Goal: Information Seeking & Learning: Learn about a topic

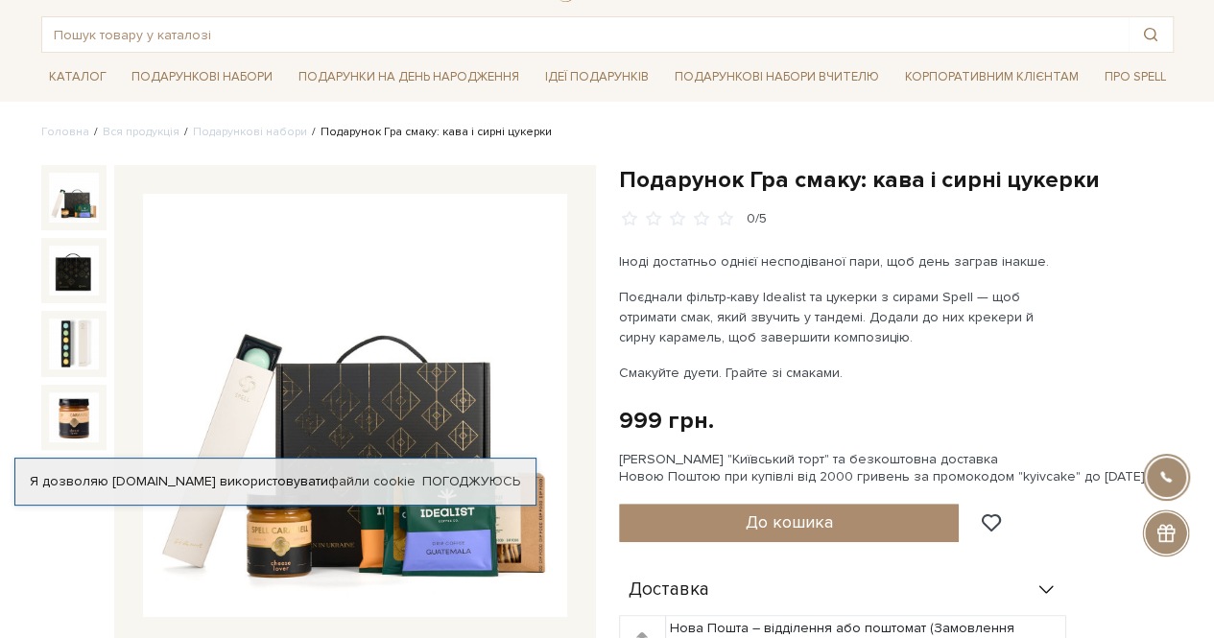
scroll to position [192, 0]
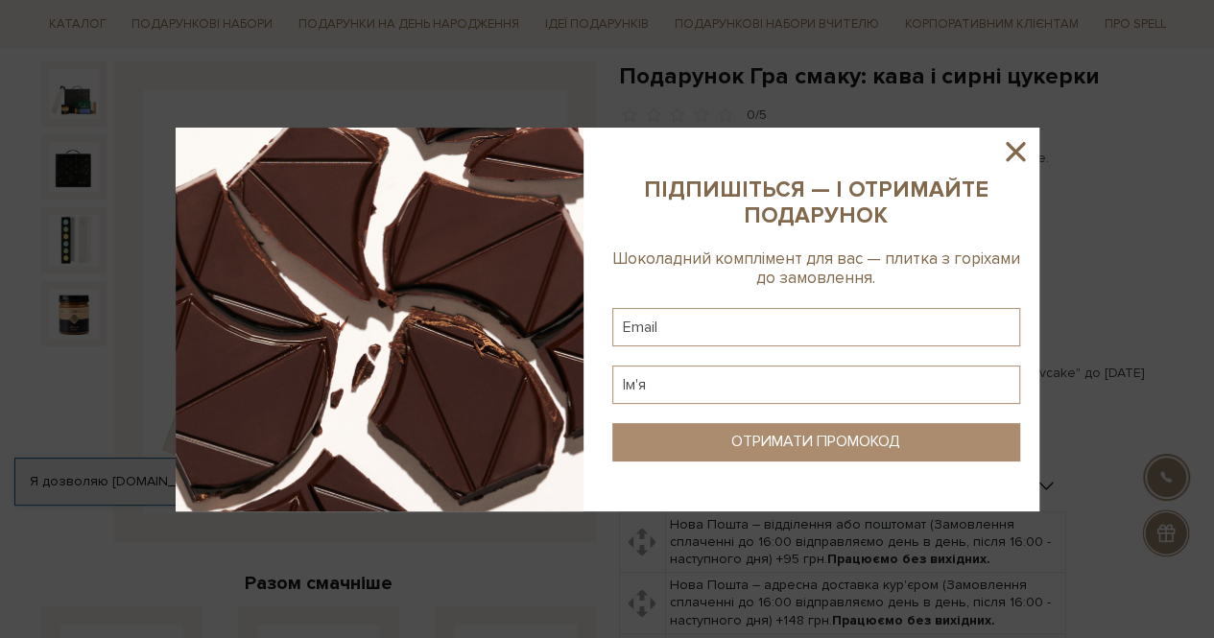
click at [1014, 151] on icon at bounding box center [1015, 151] width 19 height 19
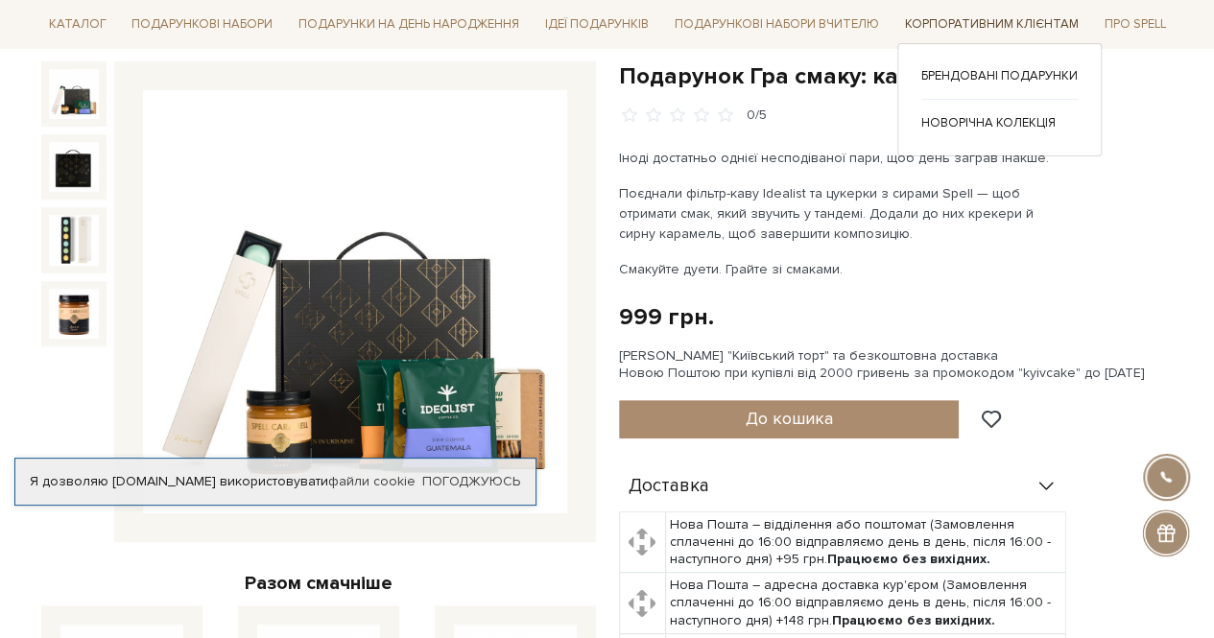
scroll to position [96, 0]
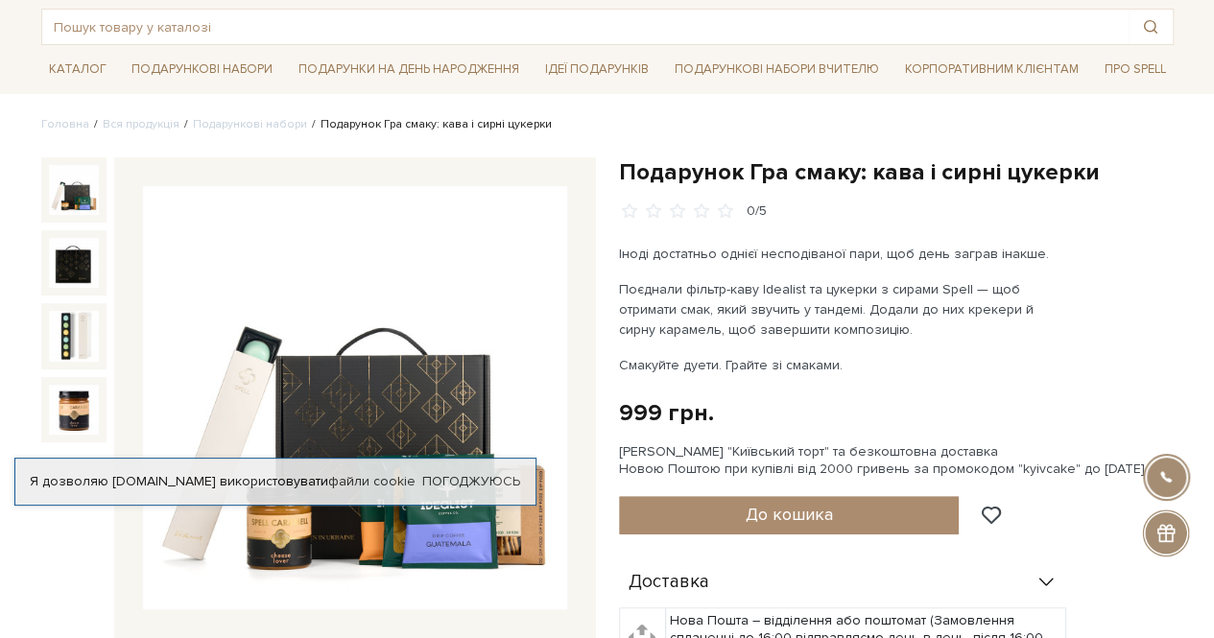
click at [1140, 197] on div "Подарунок Гра смаку: кава і сирні цукерки 0/5" at bounding box center [896, 188] width 555 height 63
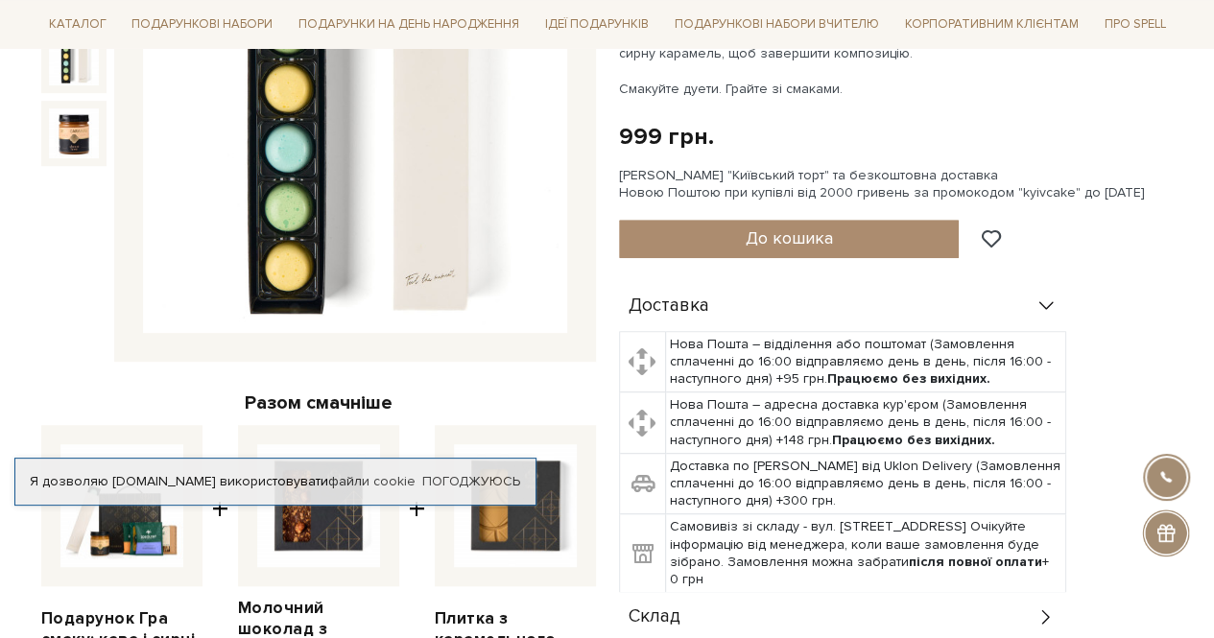
scroll to position [192, 0]
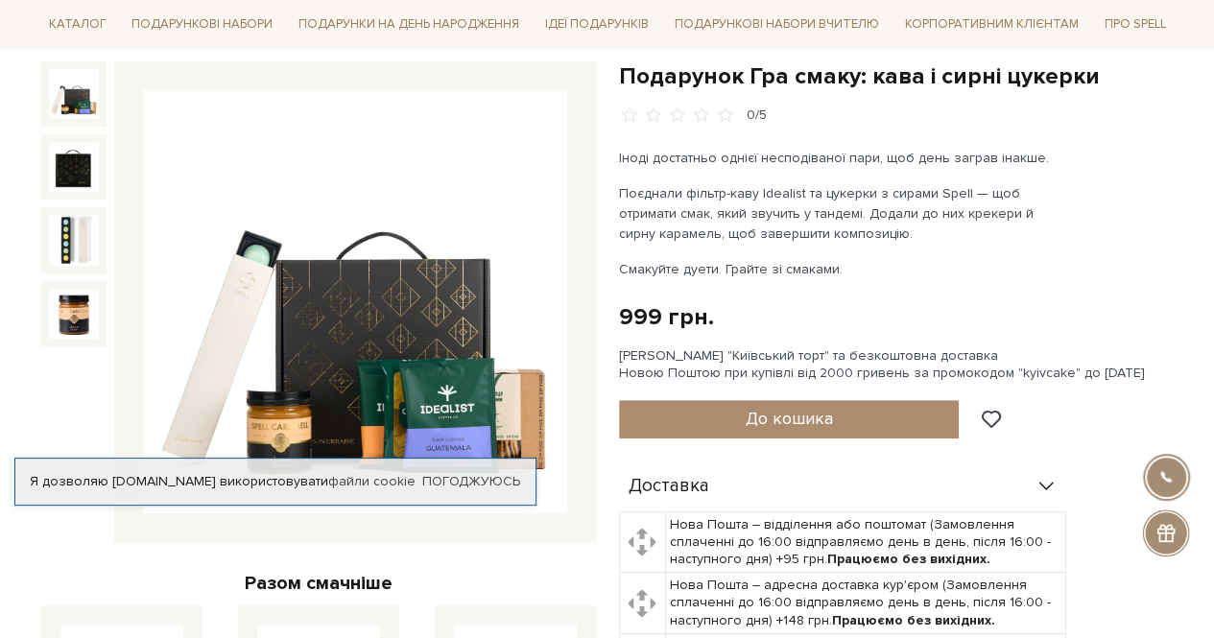
click at [85, 104] on img at bounding box center [74, 94] width 50 height 50
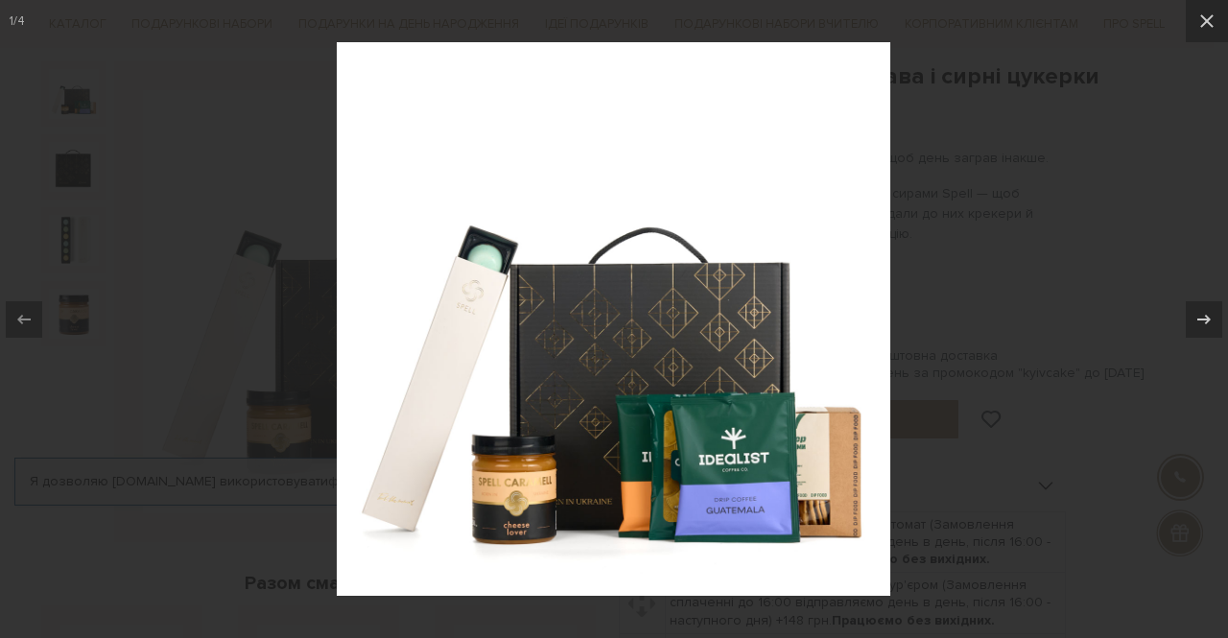
click at [1093, 179] on div at bounding box center [614, 319] width 1228 height 638
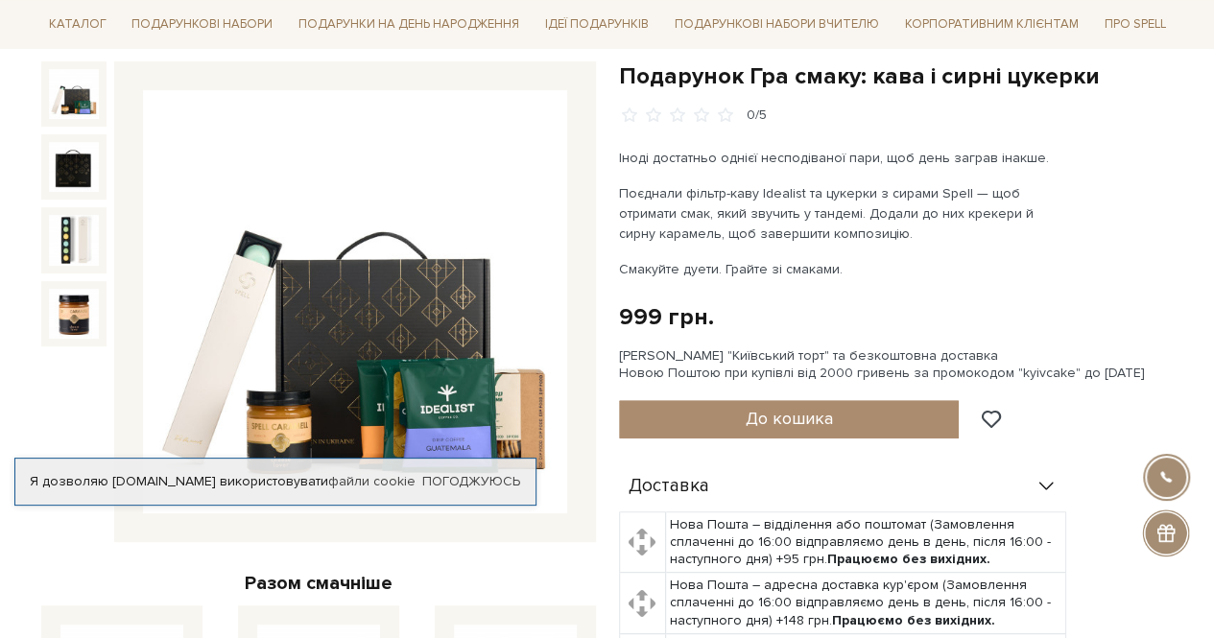
drag, startPoint x: 794, startPoint y: 238, endPoint x: 621, endPoint y: 185, distance: 181.5
click at [621, 185] on p "Поєднали фільтр-каву Idealist та цукерки з сирами Spell — щоб отримати смак, як…" at bounding box center [844, 213] width 450 height 60
click at [1065, 77] on h1 "Подарунок Гра смаку: кава і сирні цукерки" at bounding box center [896, 76] width 555 height 30
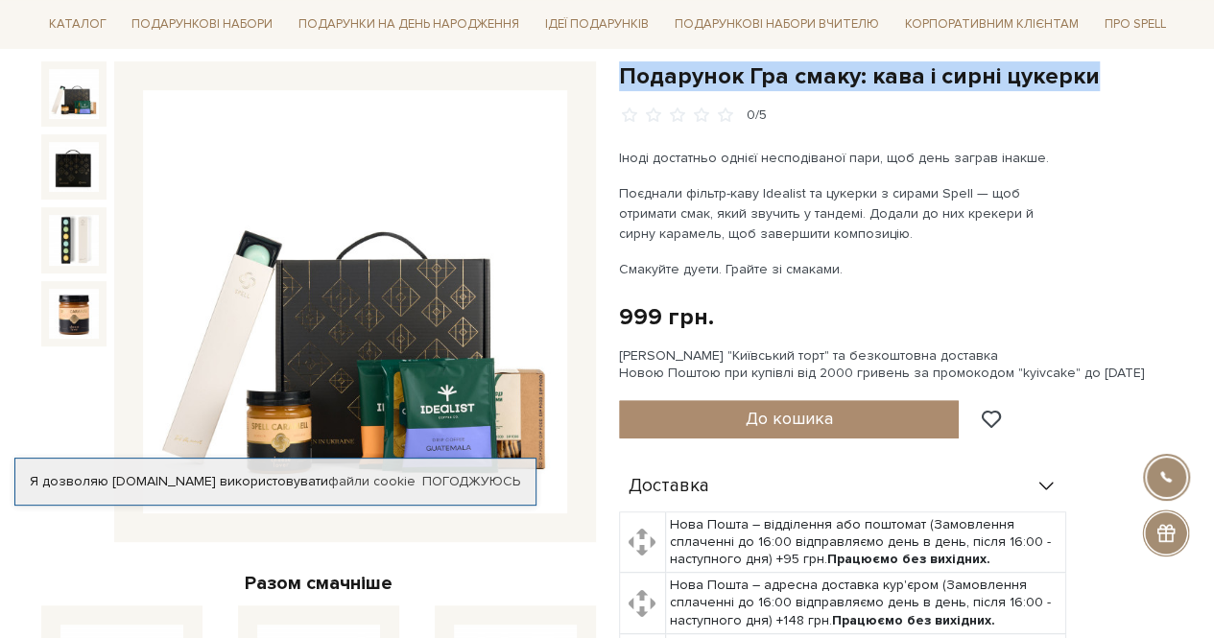
drag, startPoint x: 1091, startPoint y: 76, endPoint x: 621, endPoint y: 73, distance: 470.2
click at [621, 73] on h1 "Подарунок Гра смаку: кава і сирні цукерки" at bounding box center [896, 76] width 555 height 30
copy h1 "Подарунок Гра смаку: кава і сирні цукерки"
drag, startPoint x: 778, startPoint y: 230, endPoint x: 615, endPoint y: 191, distance: 167.8
click at [615, 191] on div "Подарунок Гра смаку: кава і сирні цукерки 0/5 Іноді достатньо однієї несподіван…" at bounding box center [896, 558] width 578 height 994
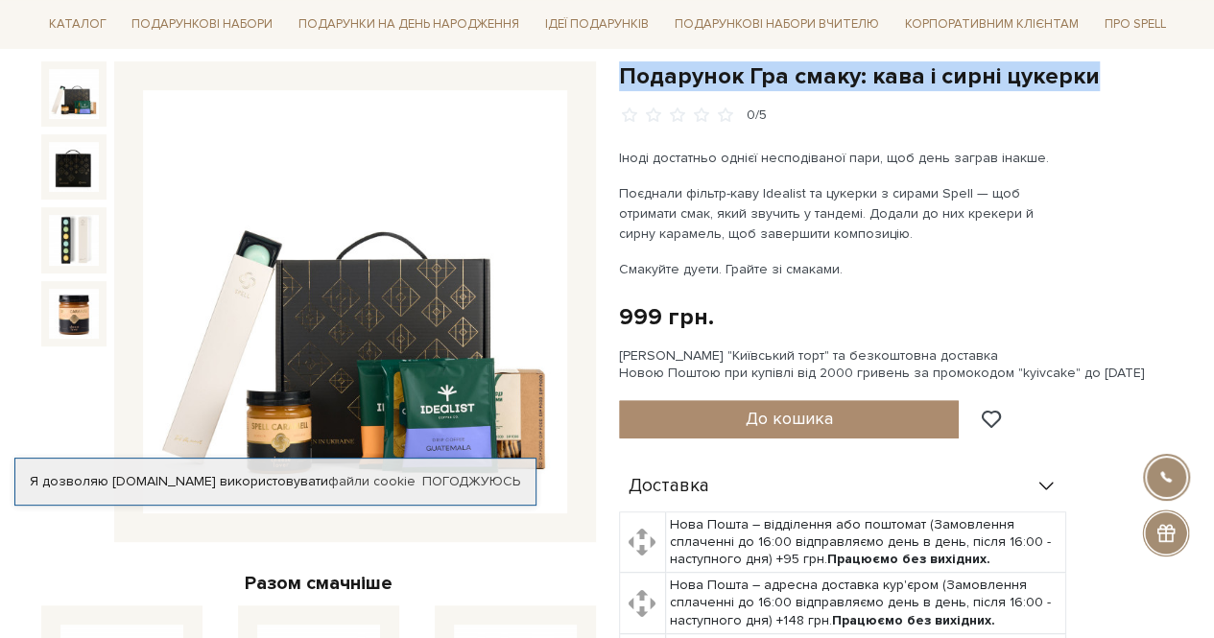
copy p "Поєднали фільтр-каву Idealist та цукерки з сирами Spell — щоб отримати смак, як…"
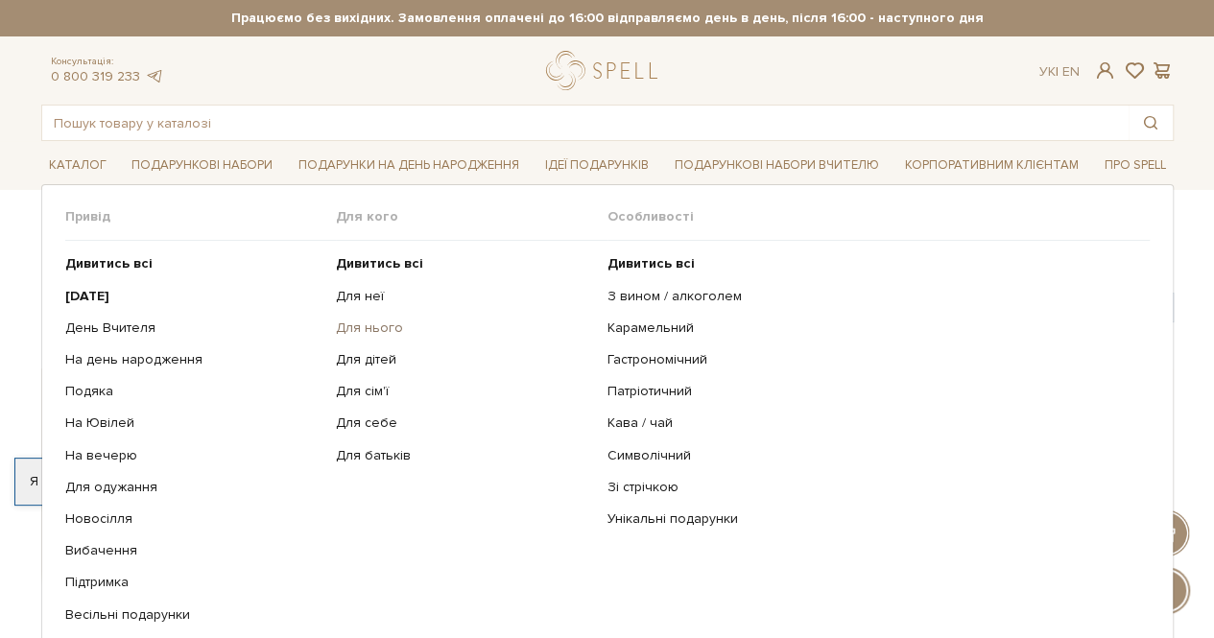
click at [368, 328] on link "Для нього" at bounding box center [464, 328] width 257 height 17
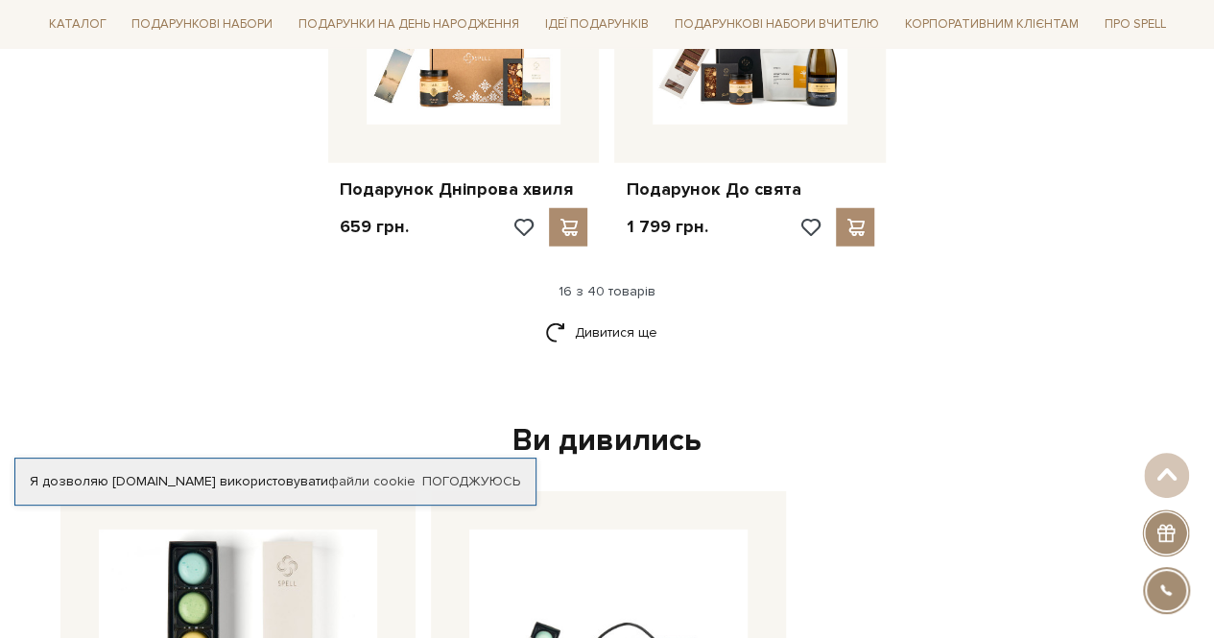
scroll to position [2783, 0]
